Goal: Task Accomplishment & Management: Use online tool/utility

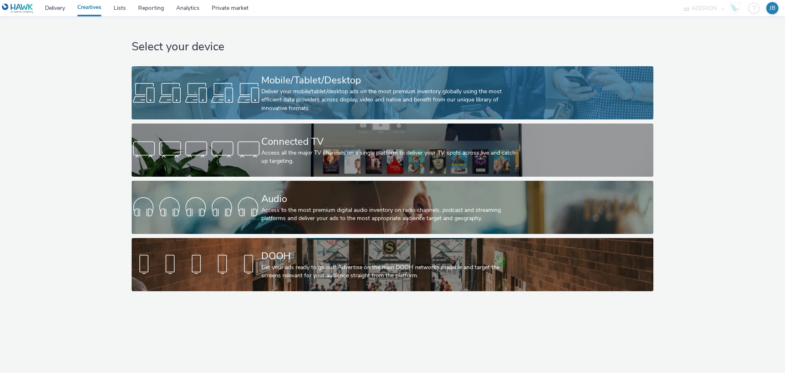
click at [309, 100] on div "Deliver your mobile/tablet/desktop ads on the most premium inventory globally u…" at bounding box center [390, 99] width 259 height 25
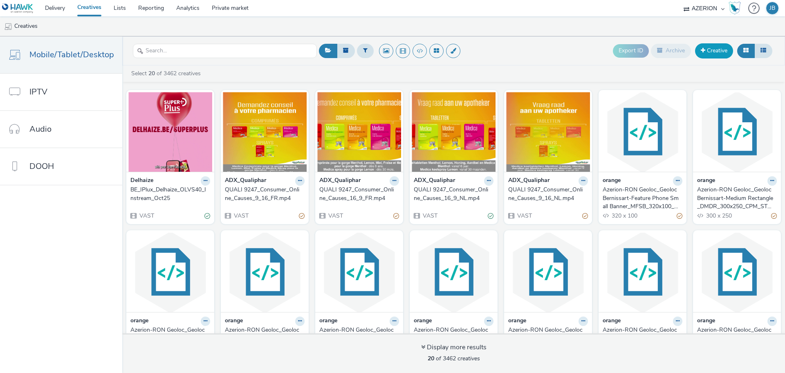
click at [715, 45] on link "Creative" at bounding box center [714, 50] width 38 height 15
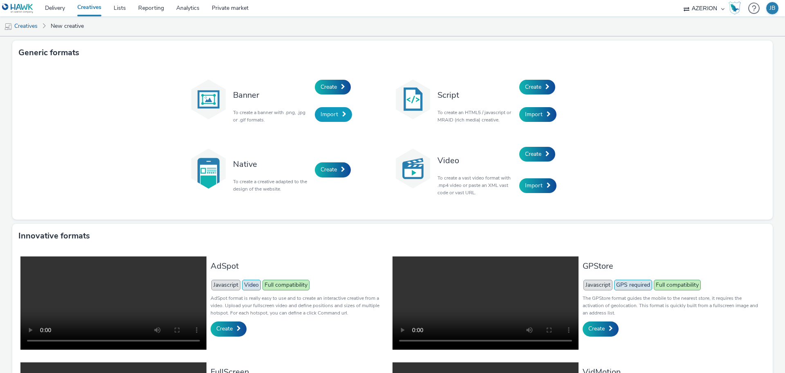
click at [323, 112] on span "Import" at bounding box center [329, 114] width 18 height 8
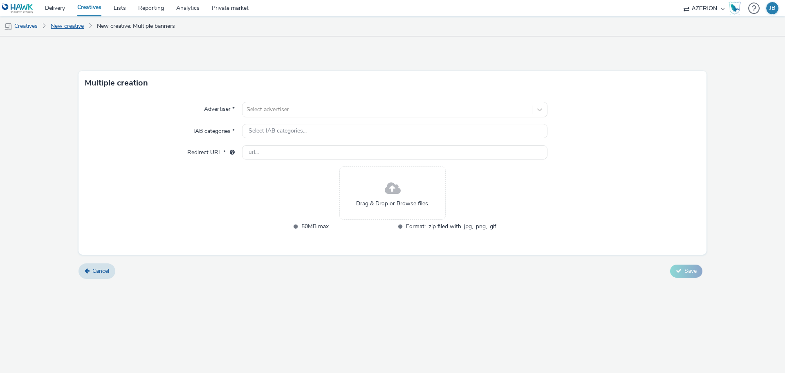
click at [78, 28] on link "New creative" at bounding box center [67, 26] width 41 height 20
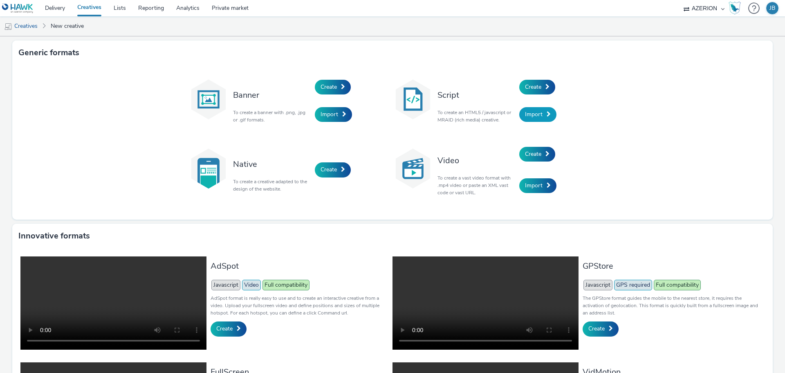
click at [526, 115] on span "Import" at bounding box center [534, 114] width 18 height 8
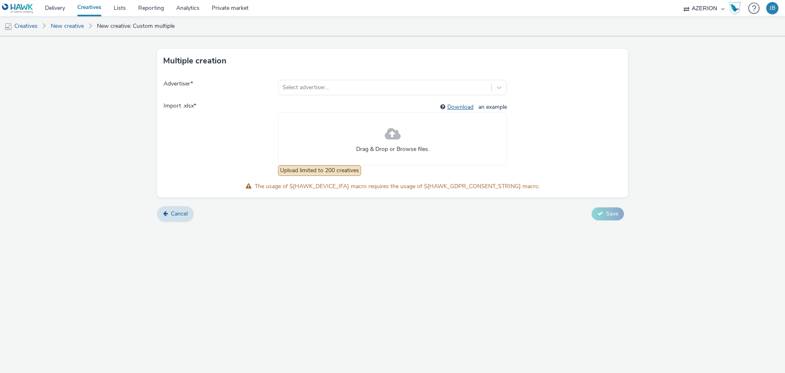
click at [455, 108] on link "Download" at bounding box center [461, 107] width 29 height 8
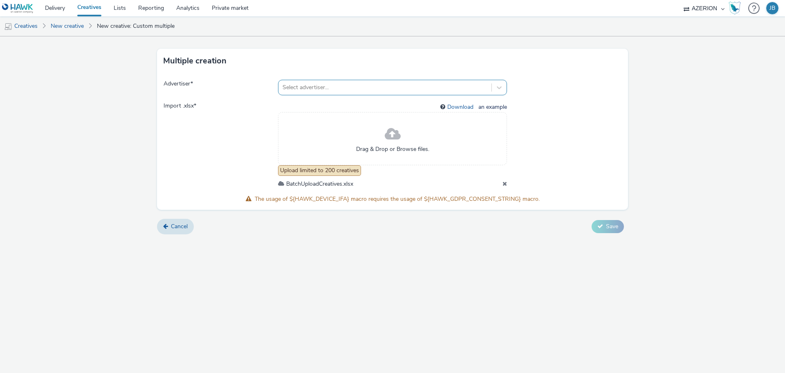
click at [390, 85] on div at bounding box center [384, 88] width 205 height 10
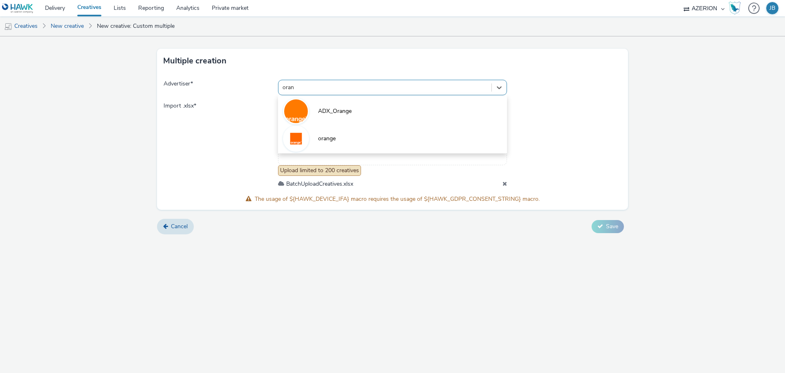
type input "orang"
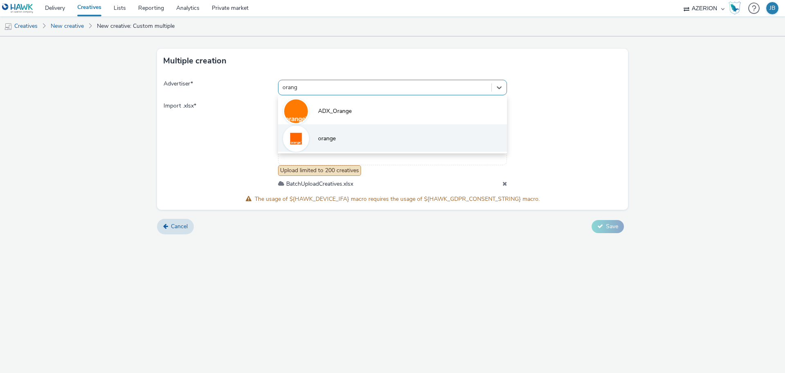
click at [368, 143] on li "orange" at bounding box center [392, 137] width 229 height 27
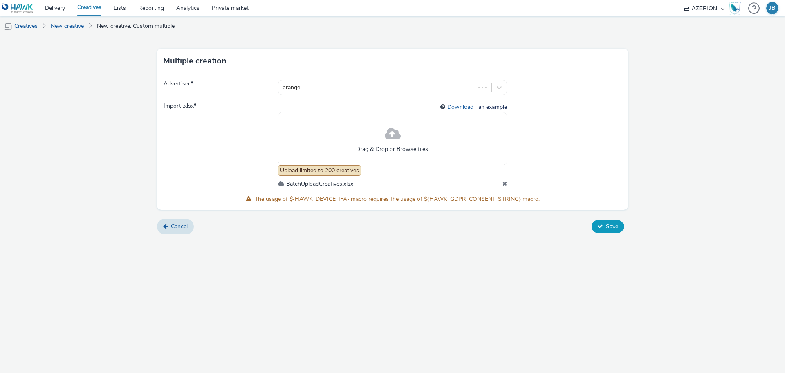
click at [607, 228] on span "Save" at bounding box center [612, 226] width 12 height 8
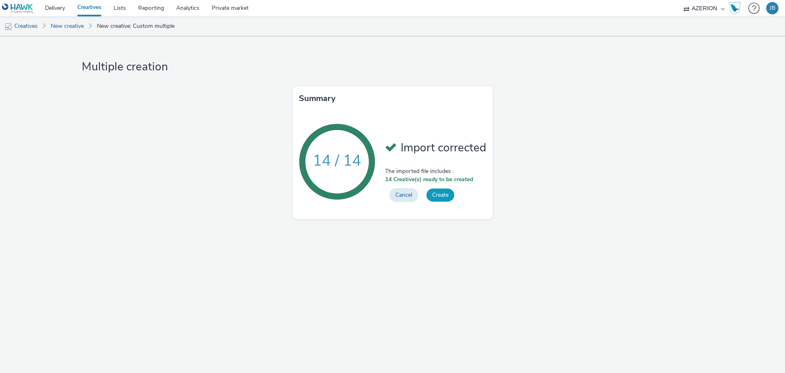
click at [436, 197] on button "Create" at bounding box center [440, 194] width 28 height 13
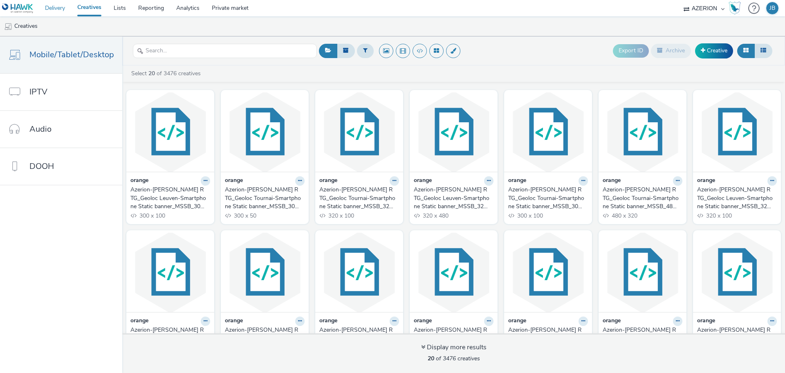
click at [54, 10] on link "Delivery" at bounding box center [55, 8] width 32 height 16
